Goal: Information Seeking & Learning: Compare options

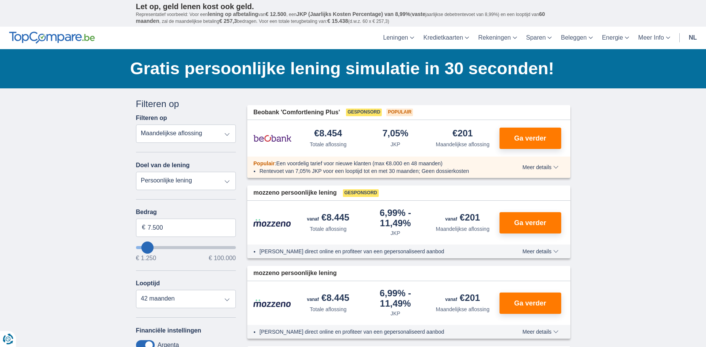
click at [693, 37] on link "nl" at bounding box center [692, 38] width 17 height 22
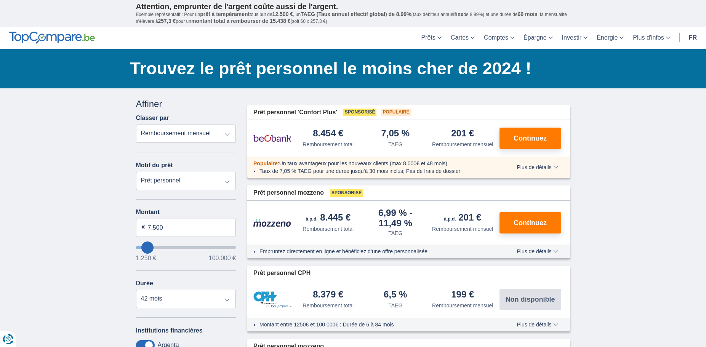
click at [694, 38] on link "fr" at bounding box center [692, 38] width 17 height 22
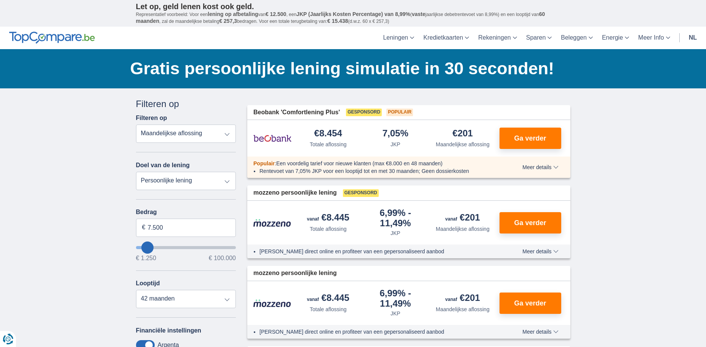
click at [694, 38] on link "nl" at bounding box center [692, 38] width 17 height 22
